Goal: Task Accomplishment & Management: Use online tool/utility

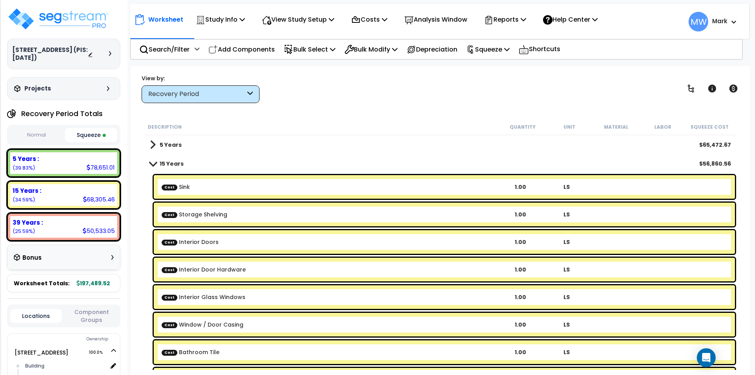
scroll to position [128, 0]
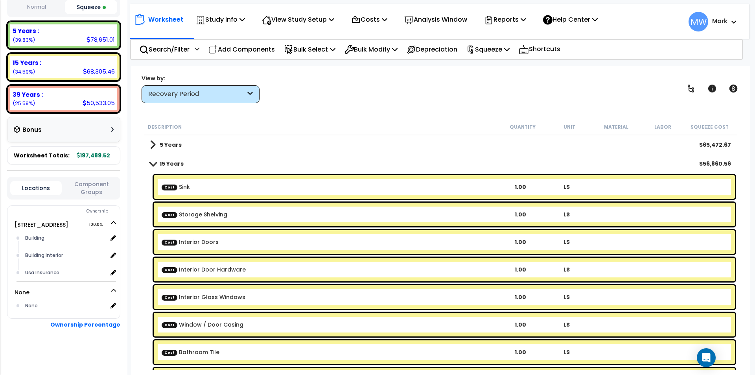
click at [157, 161] on span at bounding box center [152, 163] width 11 height 6
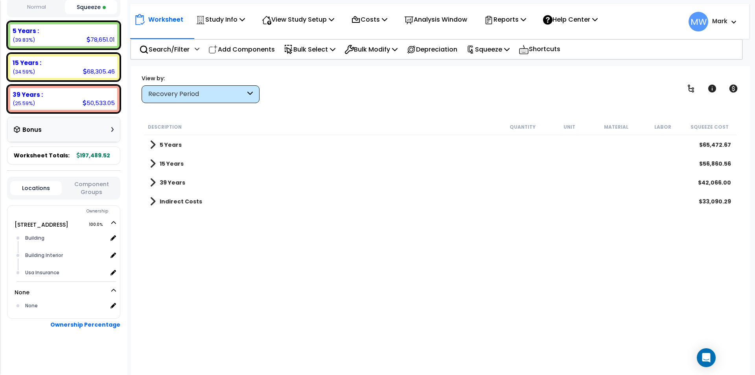
click at [204, 87] on div "Recovery Period" at bounding box center [201, 94] width 118 height 18
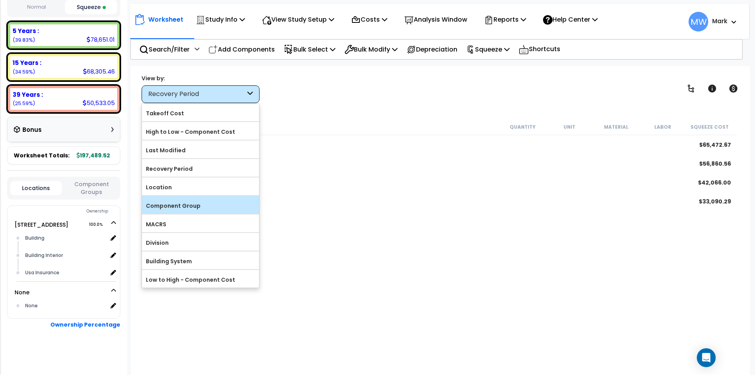
click at [184, 201] on label "Component Group" at bounding box center [200, 206] width 117 height 12
click at [0, 0] on input "Component Group" at bounding box center [0, 0] width 0 height 0
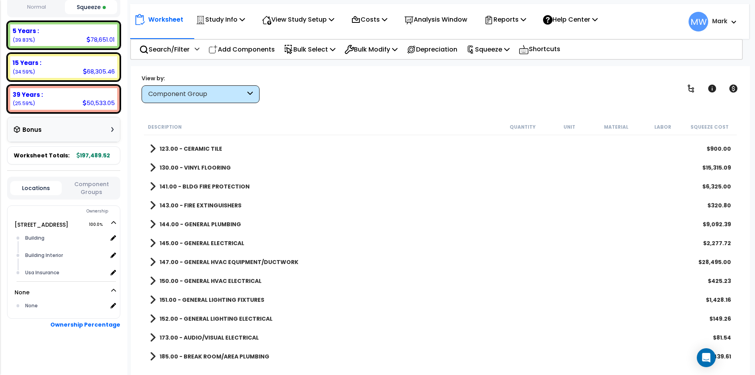
scroll to position [130, 0]
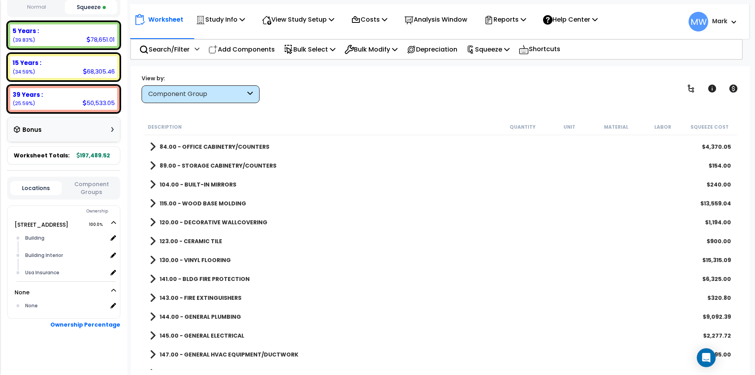
click at [171, 101] on div "Component Group" at bounding box center [201, 94] width 118 height 18
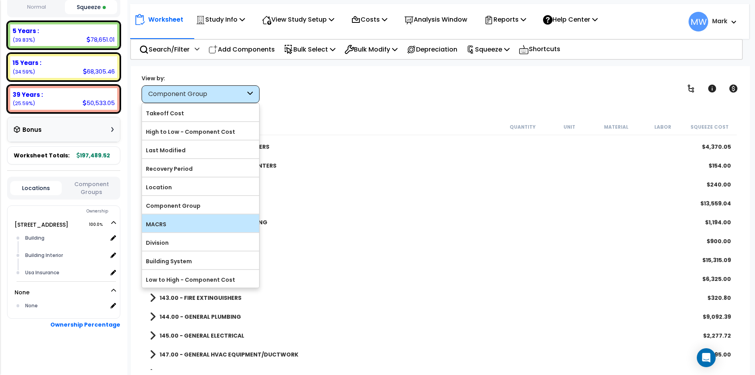
click at [177, 225] on label "MACRS" at bounding box center [200, 224] width 117 height 12
click at [0, 0] on input "MACRS" at bounding box center [0, 0] width 0 height 0
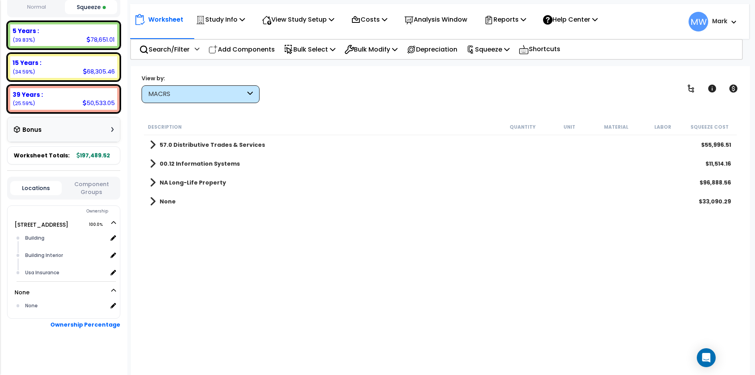
scroll to position [0, 0]
click at [181, 142] on b "57.0 Distributive Trades & Services" at bounding box center [212, 145] width 105 height 8
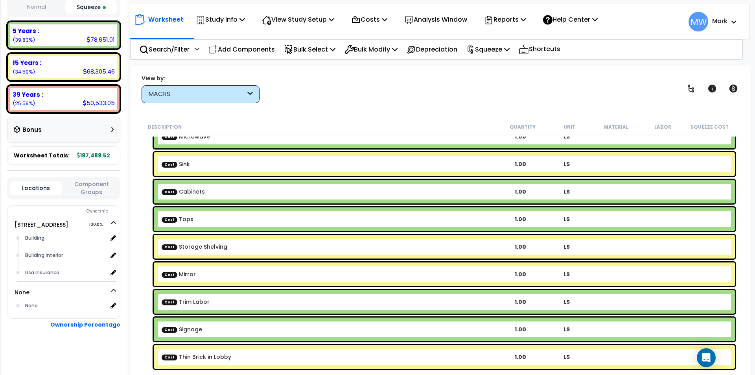
scroll to position [118, 0]
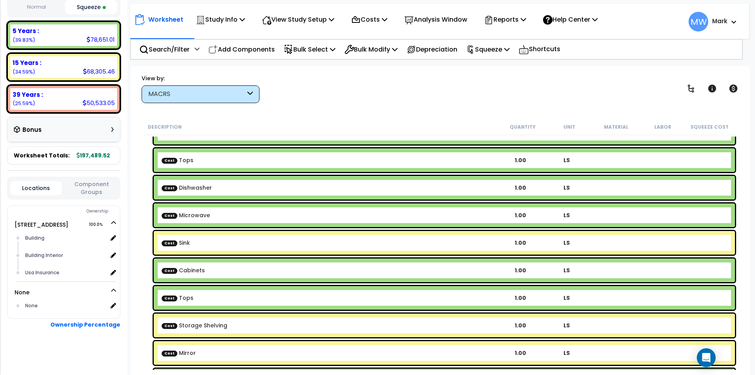
click at [188, 241] on link "Cost Sink" at bounding box center [176, 243] width 28 height 8
drag, startPoint x: 188, startPoint y: 241, endPoint x: 176, endPoint y: 244, distance: 12.7
click at [176, 244] on link "Cost Sink" at bounding box center [176, 243] width 28 height 8
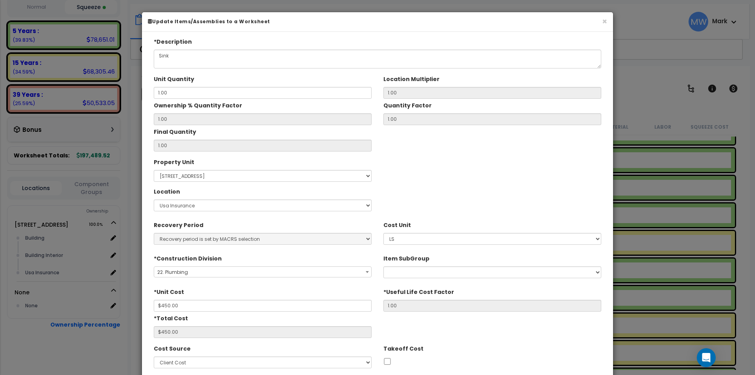
scroll to position [83, 0]
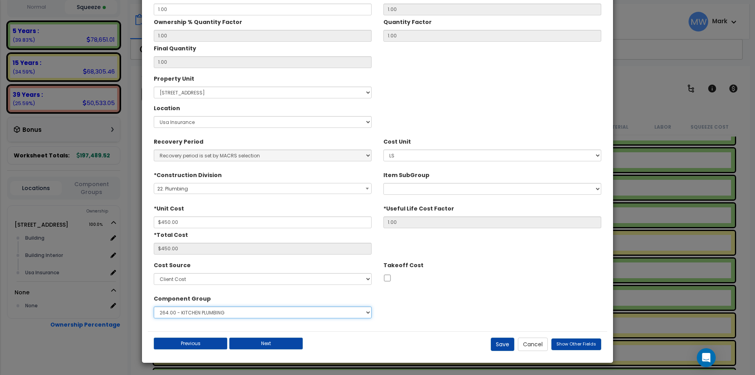
click at [204, 311] on select "Select 1.00 - LAND 2.00 - GENERAL REQUIREMENTS 3.00 - BUILDING-RELATED SITEWORK…" at bounding box center [263, 312] width 218 height 12
select select "2927"
click at [154, 306] on select "Select 1.00 - LAND 2.00 - GENERAL REQUIREMENTS 3.00 - BUILDING-RELATED SITEWORK…" at bounding box center [263, 312] width 218 height 12
click at [499, 343] on button "Save" at bounding box center [503, 343] width 24 height 13
type input "450.00"
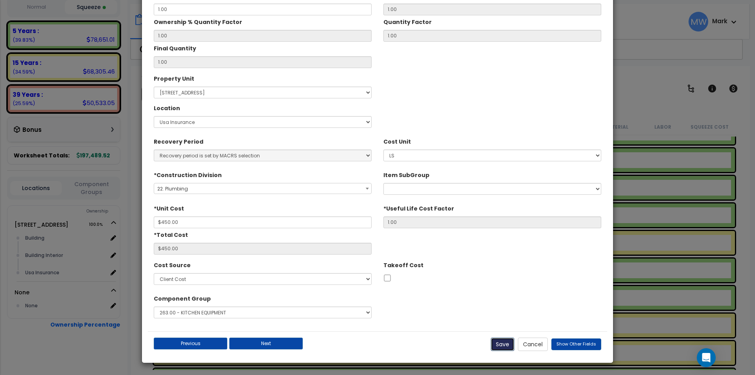
type input "450.00"
checkbox input "false"
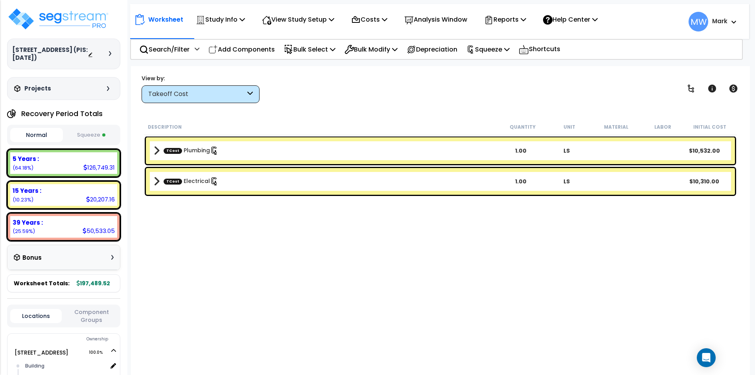
click at [100, 132] on button "Squeeze" at bounding box center [91, 135] width 53 height 14
click at [230, 85] on div "View by: Takeoff Cost Takeoff Cost" at bounding box center [201, 88] width 118 height 29
click at [238, 94] on div "Takeoff Cost" at bounding box center [196, 94] width 97 height 9
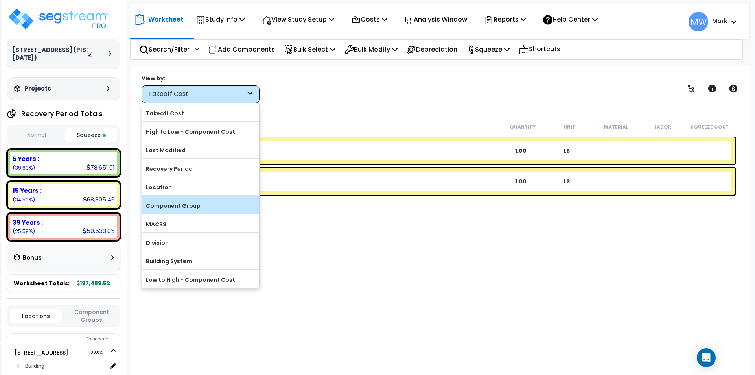
click at [188, 205] on label "Component Group" at bounding box center [200, 206] width 117 height 12
click at [0, 0] on input "Component Group" at bounding box center [0, 0] width 0 height 0
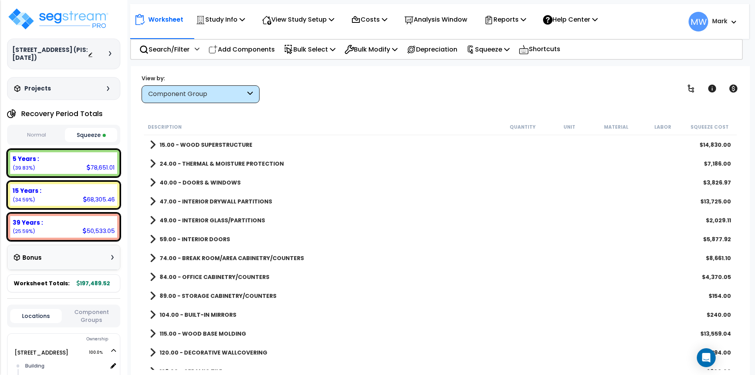
click at [208, 91] on div "Component Group" at bounding box center [196, 94] width 97 height 9
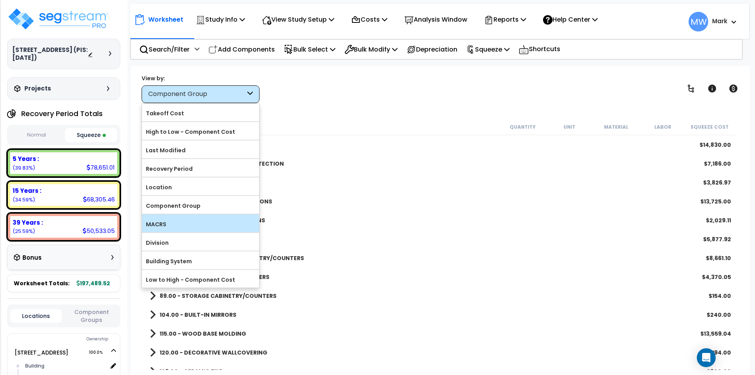
click at [190, 222] on label "MACRS" at bounding box center [200, 224] width 117 height 12
click at [0, 0] on input "MACRS" at bounding box center [0, 0] width 0 height 0
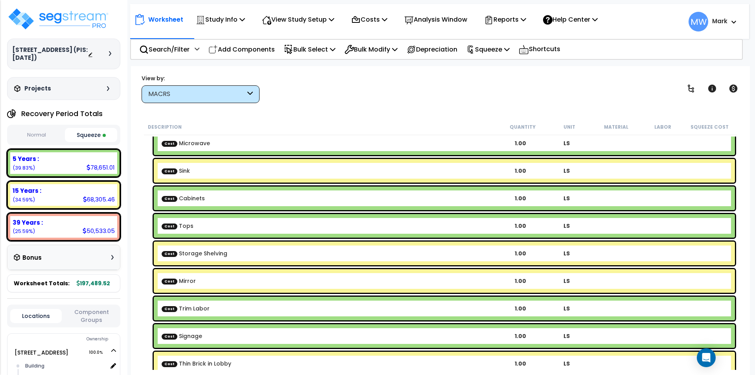
scroll to position [229, 0]
